Goal: Use online tool/utility: Utilize a website feature to perform a specific function

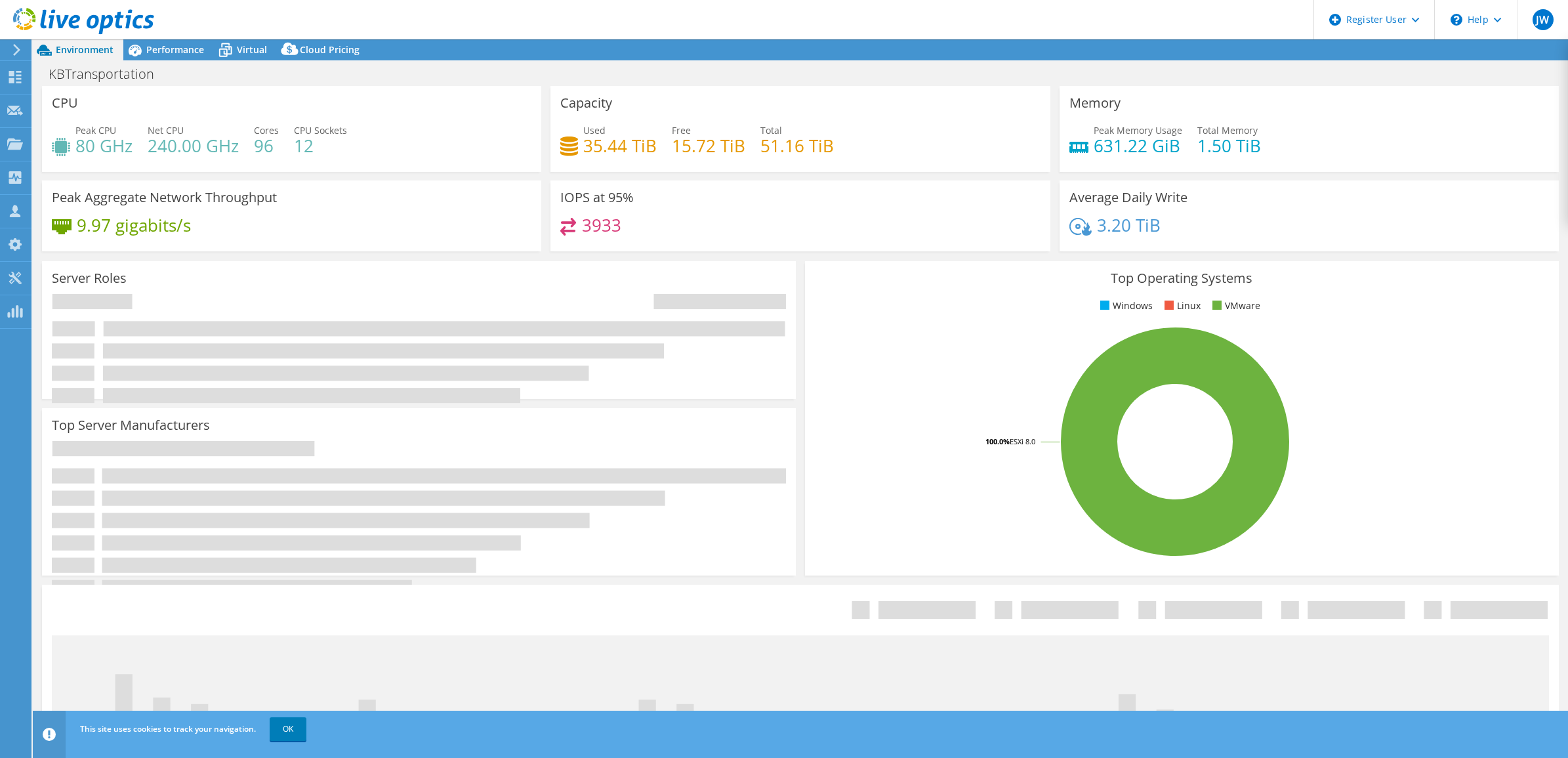
select select "USEast"
select select "USD"
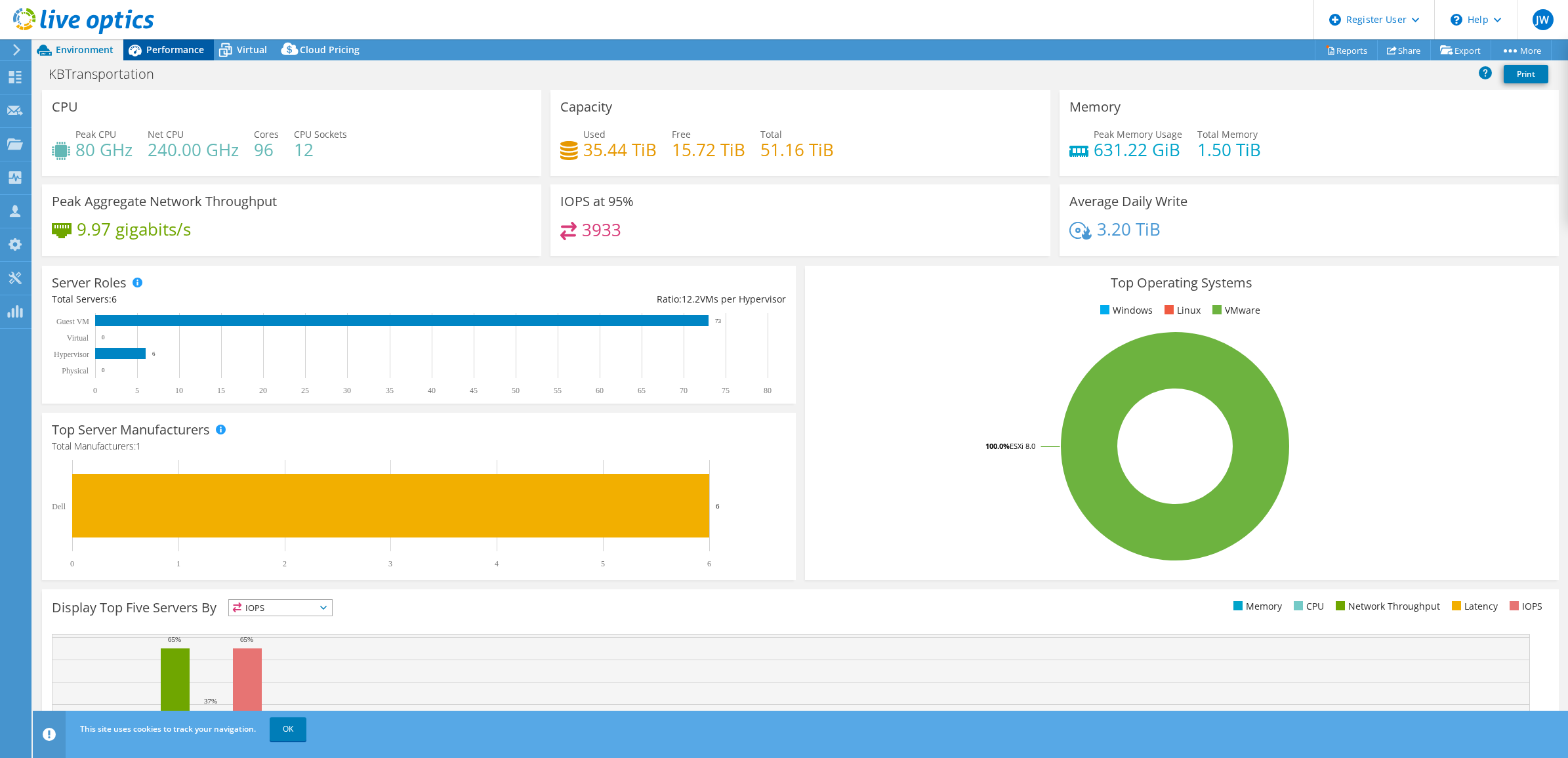
click at [184, 47] on span "Performance" at bounding box center [176, 49] width 58 height 13
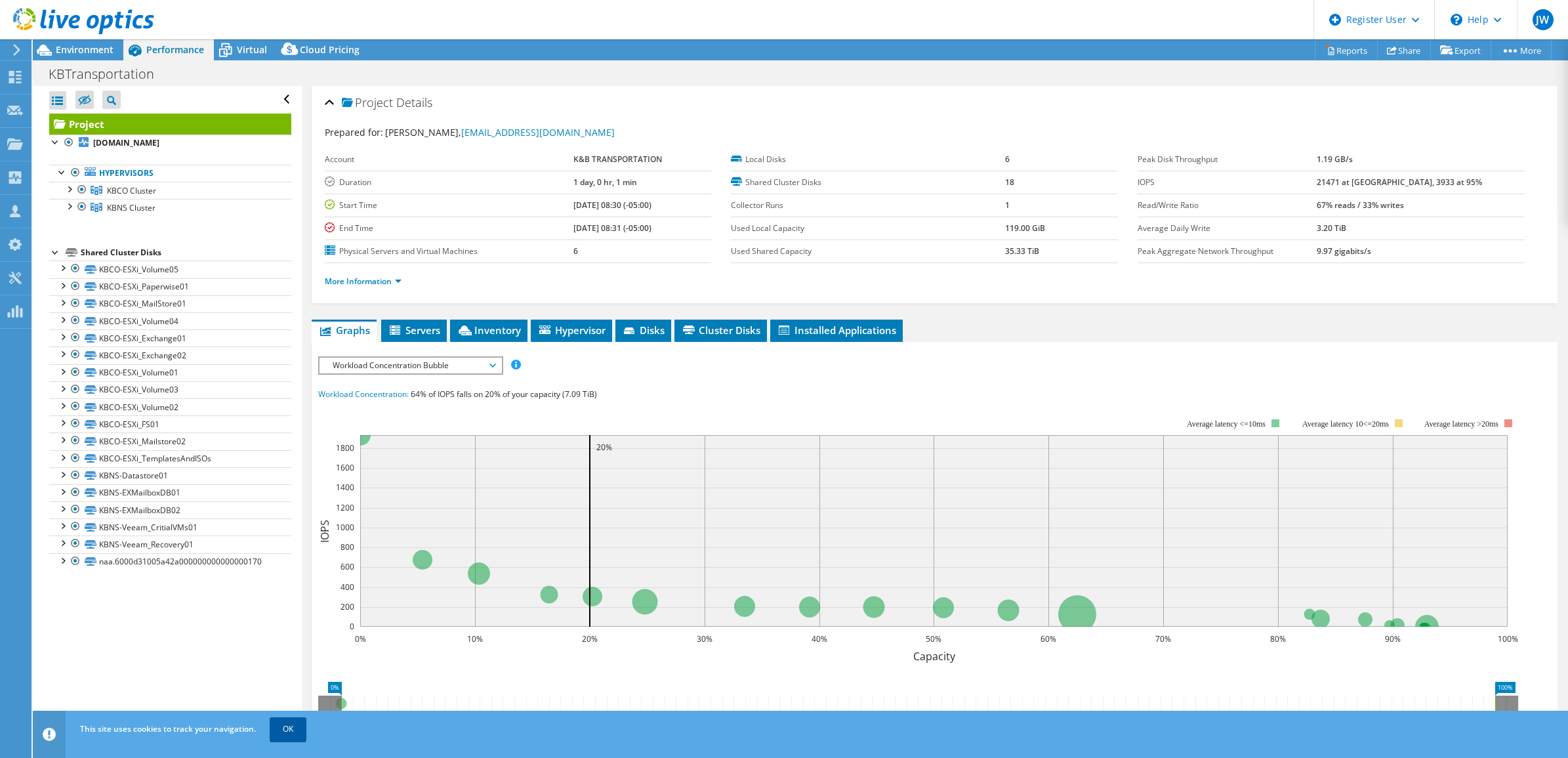
click at [298, 725] on link "OK" at bounding box center [288, 729] width 36 height 24
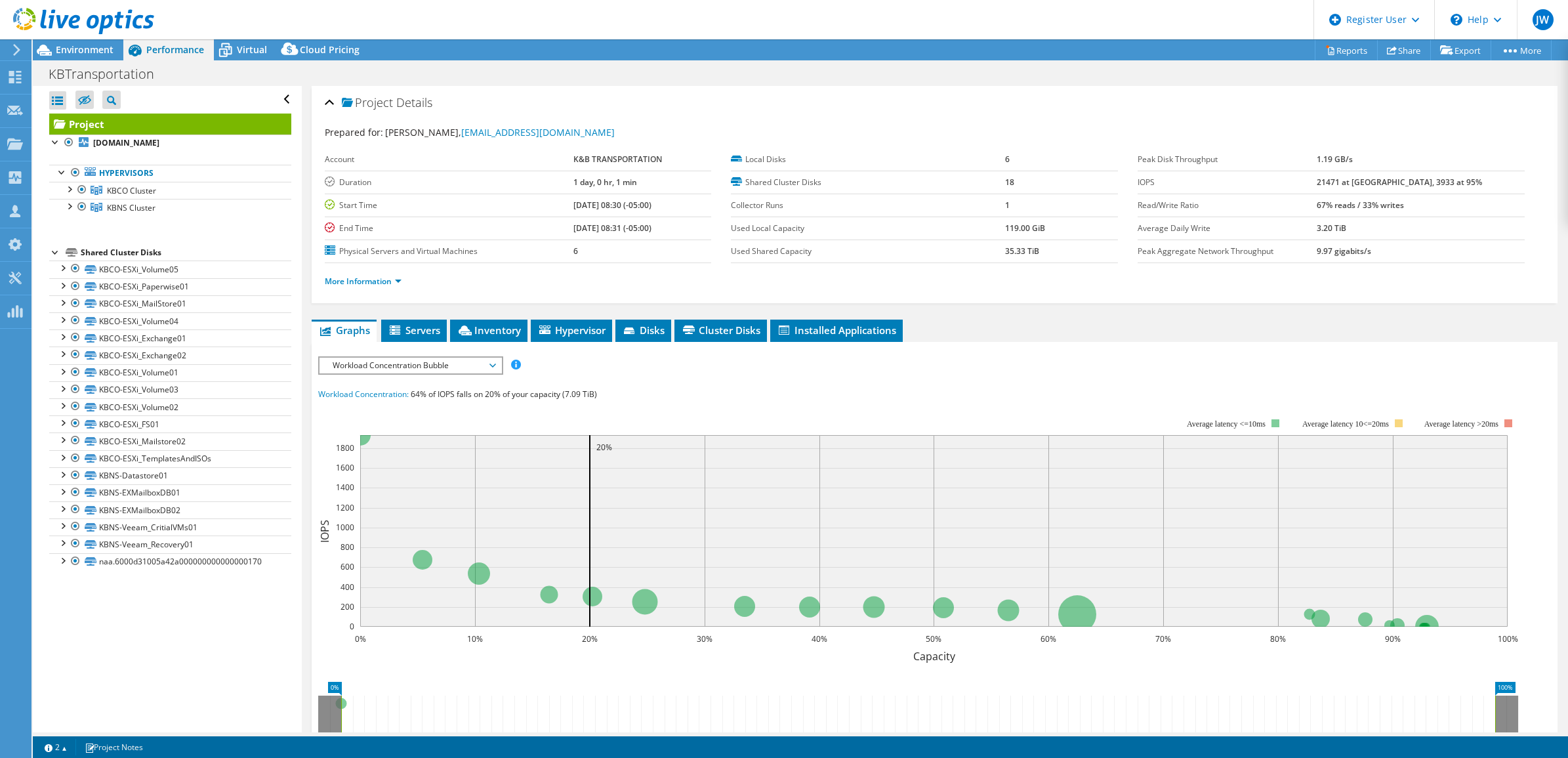
click at [407, 365] on span "Workload Concentration Bubble" at bounding box center [410, 365] width 169 height 16
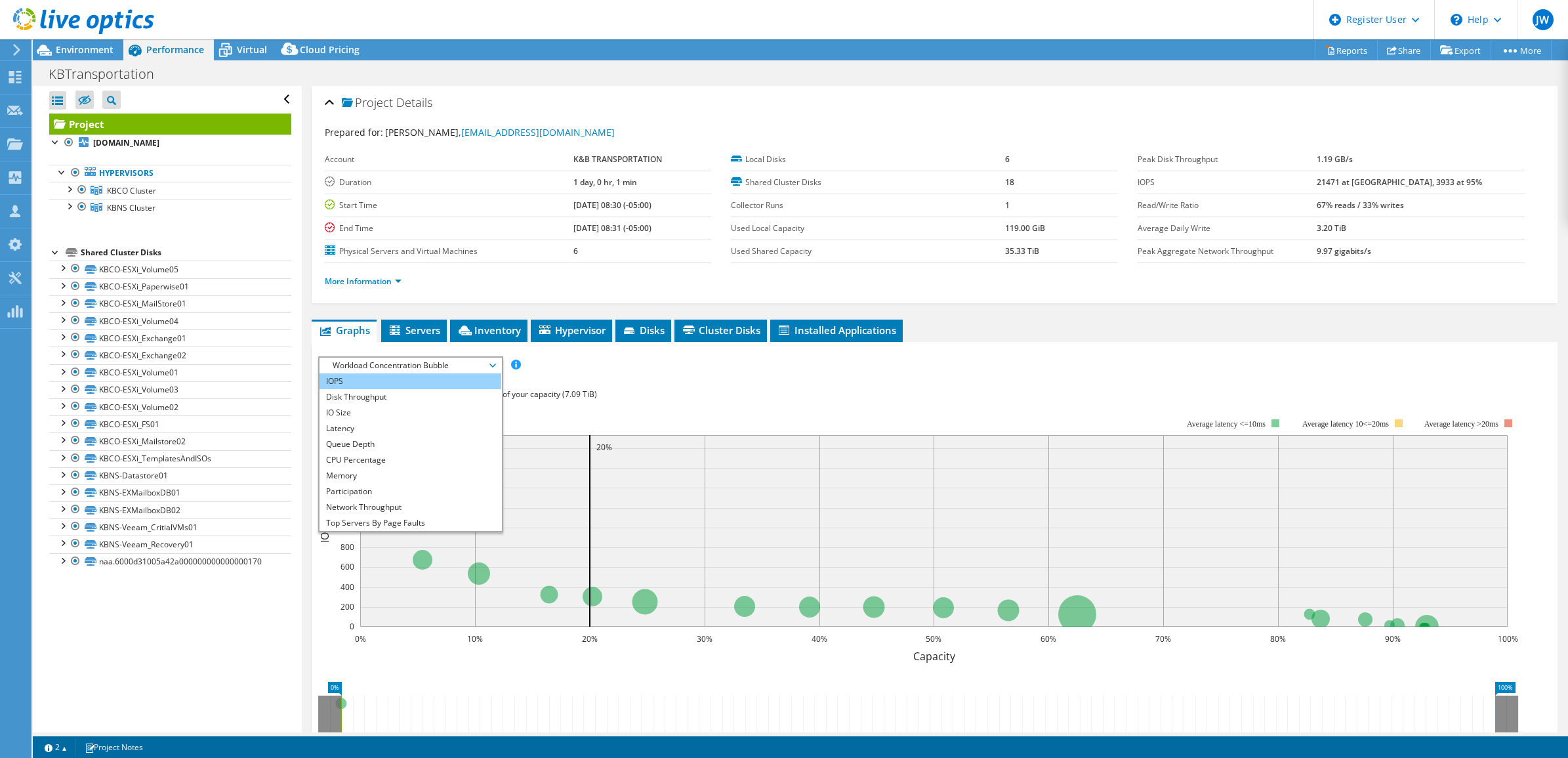
click at [405, 382] on li "IOPS" at bounding box center [411, 381] width 181 height 16
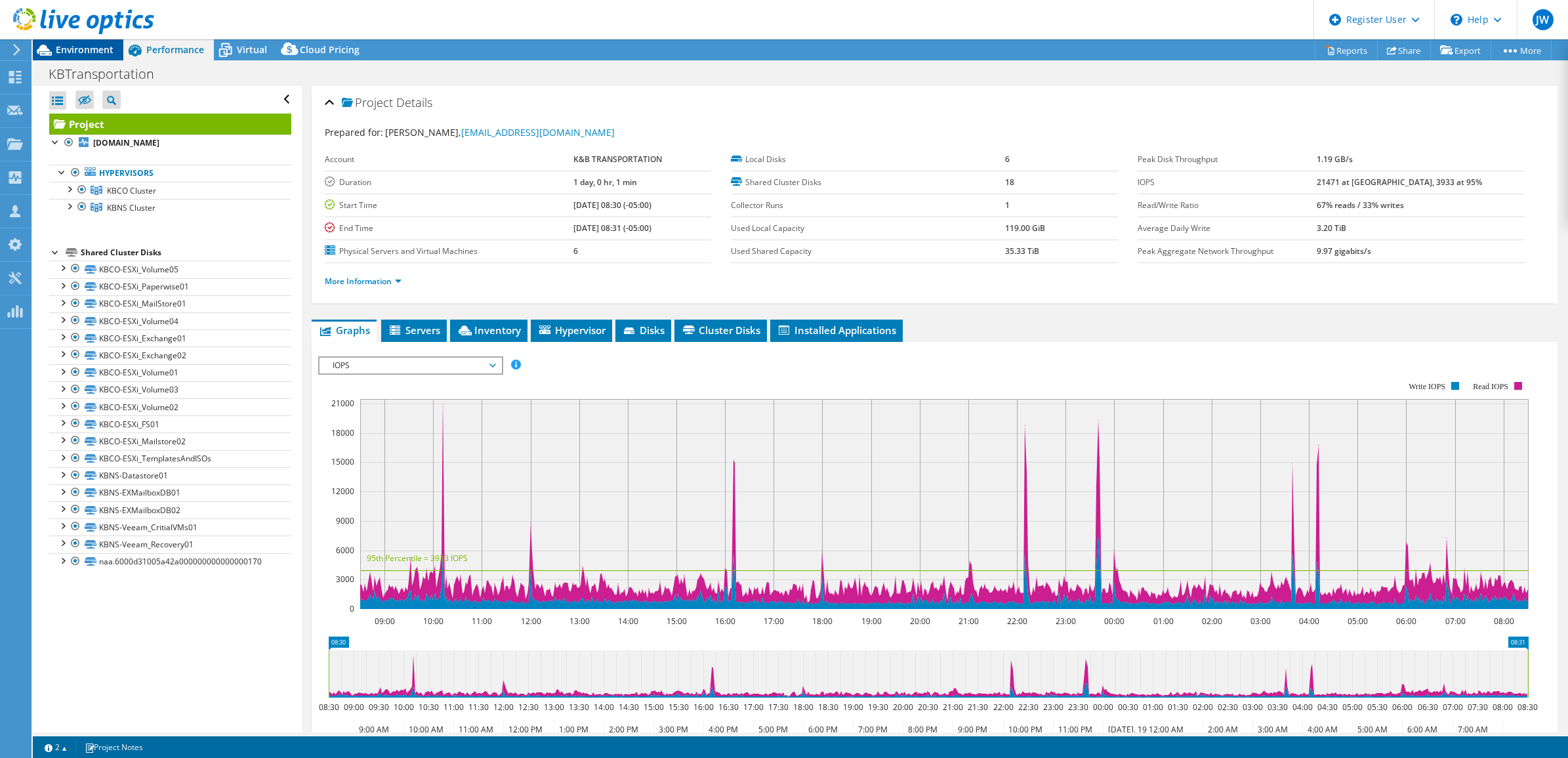
click at [107, 48] on span "Environment" at bounding box center [85, 49] width 58 height 13
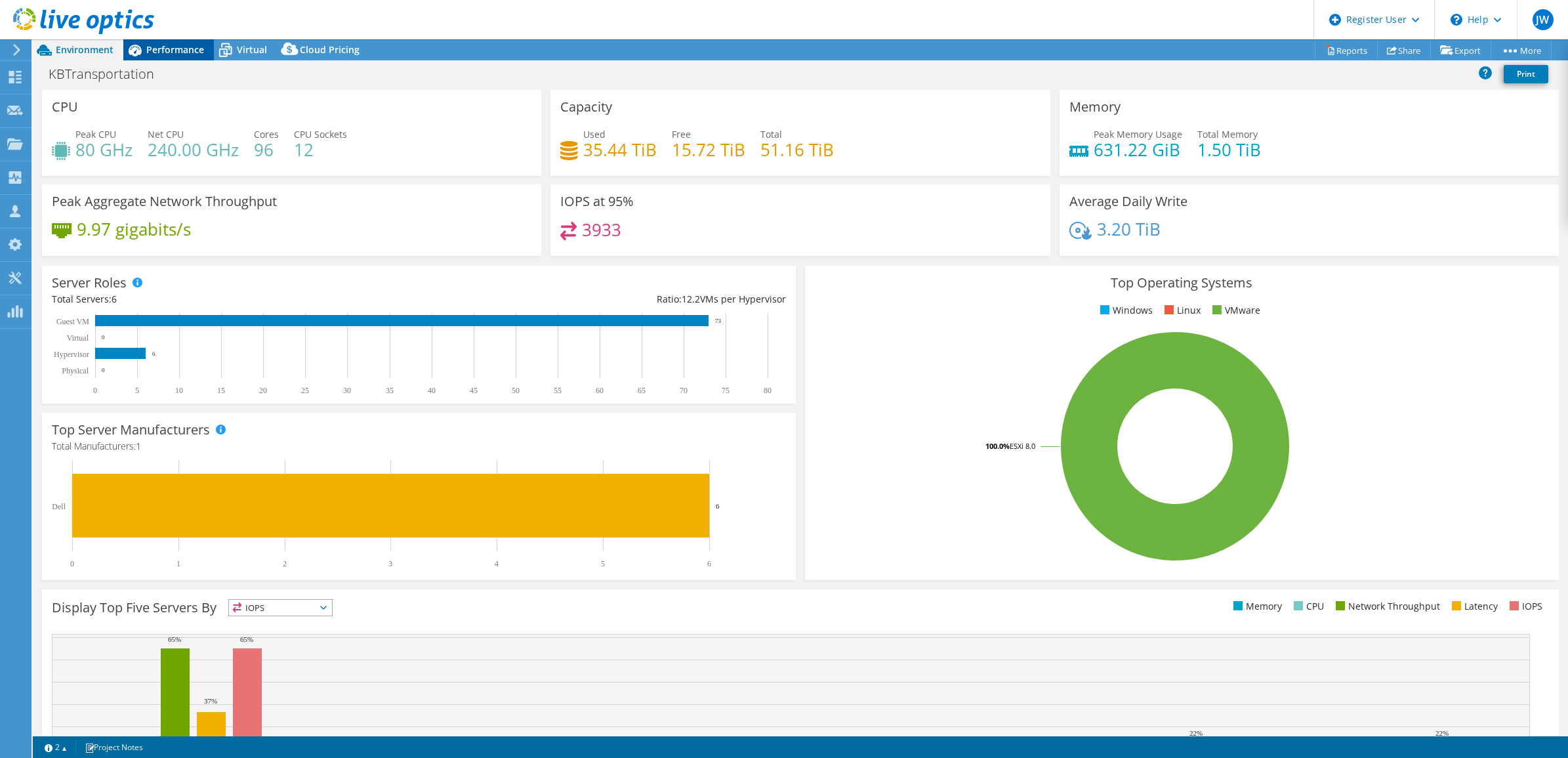
click at [140, 48] on icon at bounding box center [135, 51] width 13 height 12
